Goal: Task Accomplishment & Management: Manage account settings

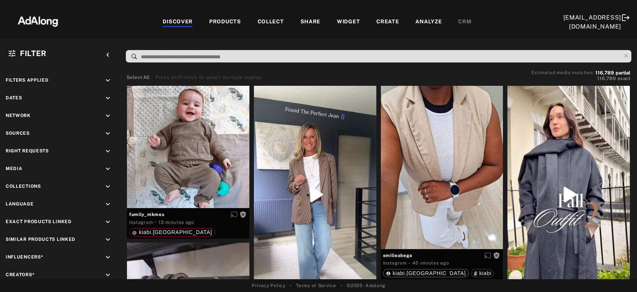
click at [278, 22] on div "COLLECT" at bounding box center [271, 22] width 26 height 9
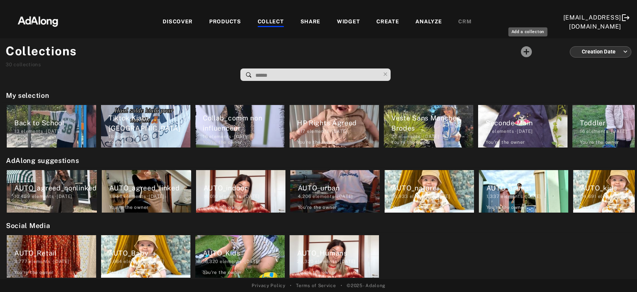
click at [526, 51] on icon "Add a collecton" at bounding box center [526, 51] width 13 height 13
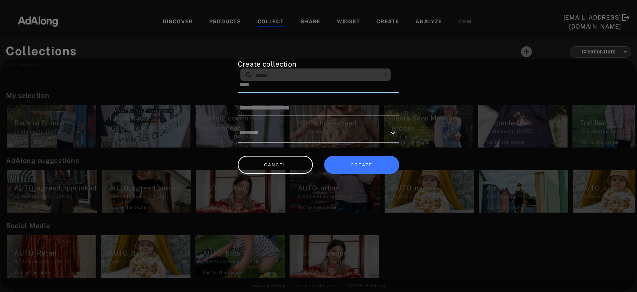
click at [278, 86] on input at bounding box center [319, 85] width 162 height 16
paste input "**********"
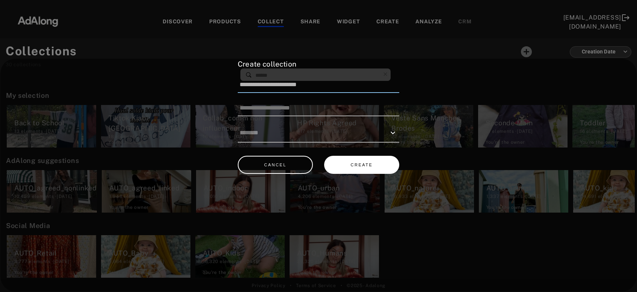
type input "**********"
click at [368, 162] on button "CREATE" at bounding box center [361, 165] width 75 height 18
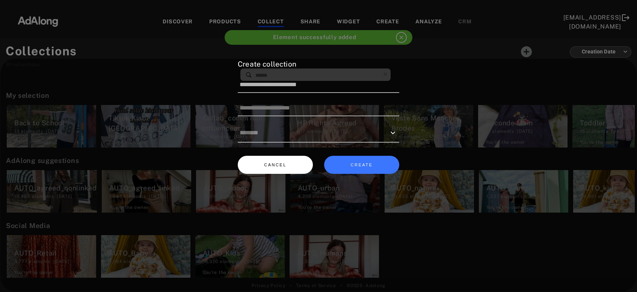
click at [285, 163] on button "CANCEL" at bounding box center [275, 165] width 75 height 18
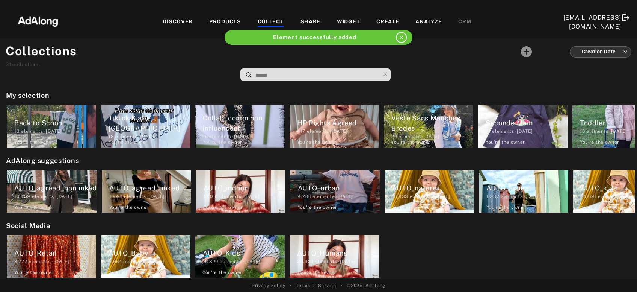
click at [177, 19] on div "DISCOVER" at bounding box center [178, 22] width 30 height 9
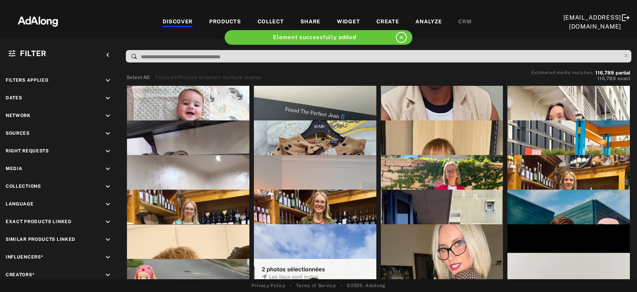
click at [272, 20] on div "COLLECT" at bounding box center [271, 22] width 26 height 9
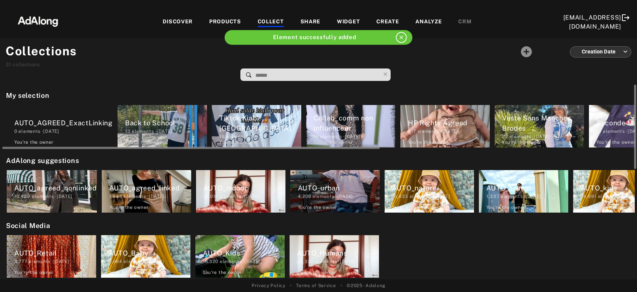
click at [65, 128] on div "0 elements · [DATE]" at bounding box center [63, 131] width 98 height 7
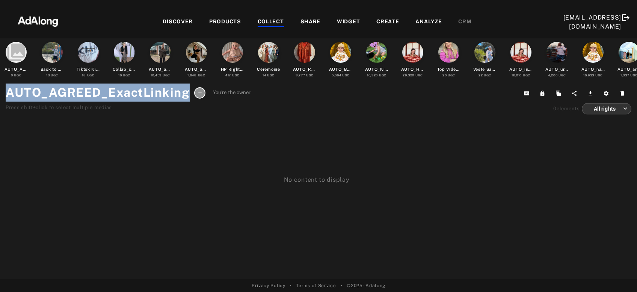
drag, startPoint x: 5, startPoint y: 95, endPoint x: 189, endPoint y: 96, distance: 184.2
click at [189, 96] on div "collections AUTO_AGREED_ExactLinking 0 UGC Back to School 13 UGC Tiktok Kiabi […" at bounding box center [318, 158] width 637 height 241
copy h1 "AUTO_AGREED_ExactLinking"
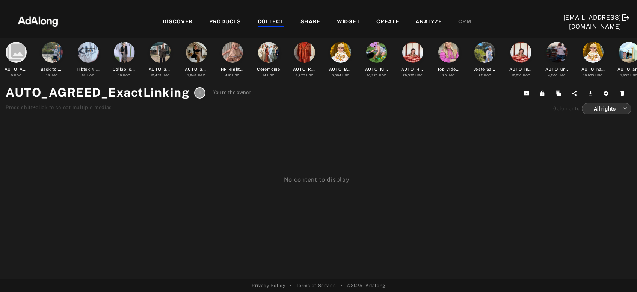
click at [183, 18] on div "DISCOVER" at bounding box center [178, 22] width 30 height 9
